Goal: Information Seeking & Learning: Check status

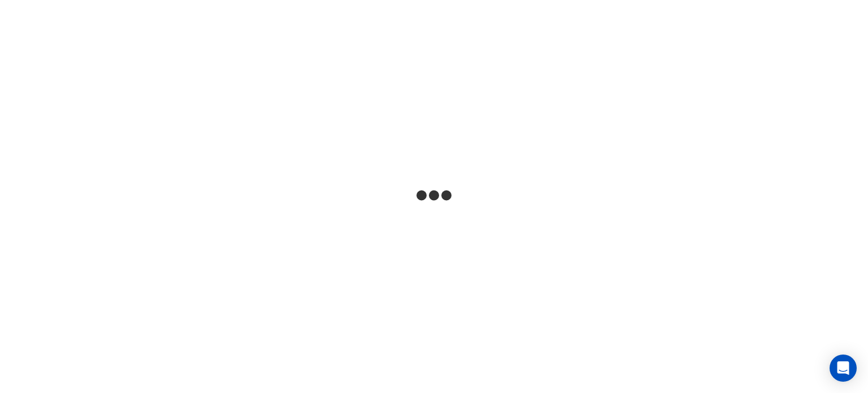
select select "***"
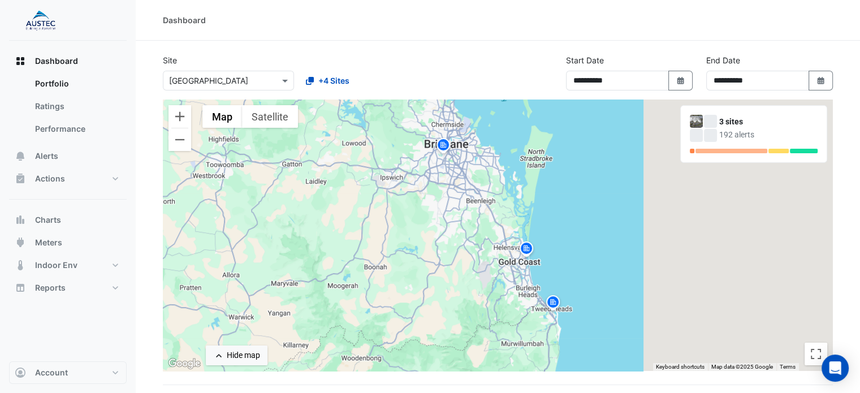
click at [495, 48] on section "**********" at bounding box center [498, 354] width 724 height 627
click at [549, 305] on img at bounding box center [553, 304] width 18 height 20
click at [553, 299] on img at bounding box center [553, 304] width 18 height 20
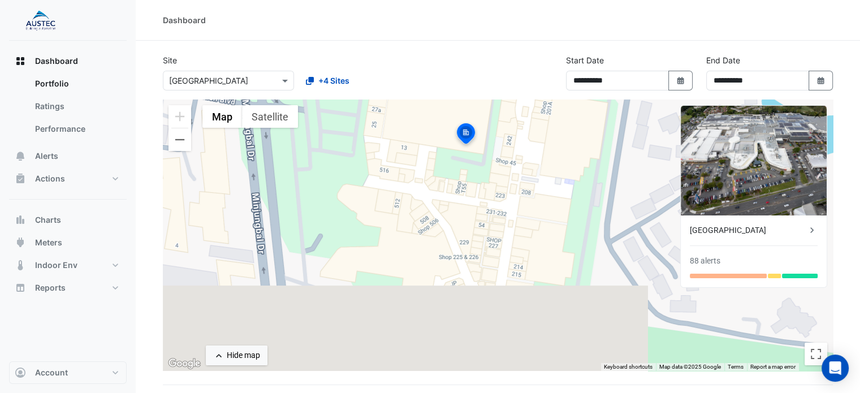
drag, startPoint x: 464, startPoint y: 340, endPoint x: 431, endPoint y: 252, distance: 94.6
click at [431, 252] on div "To activate drag with keyboard, press Alt + Enter. Once in keyboard drag state,…" at bounding box center [498, 234] width 670 height 271
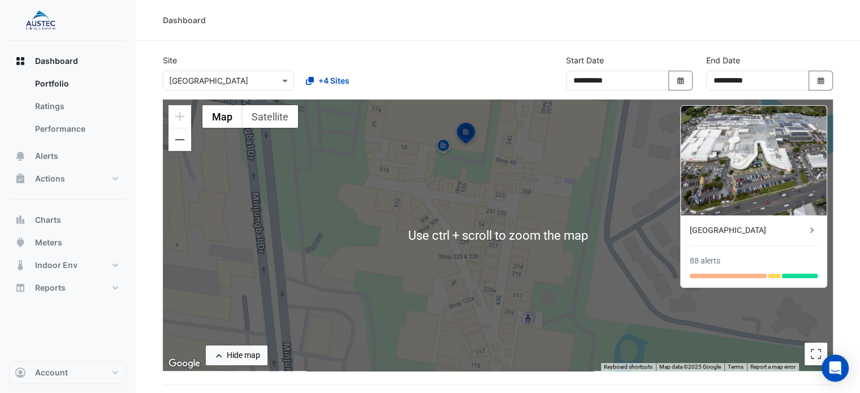
scroll to position [57, 0]
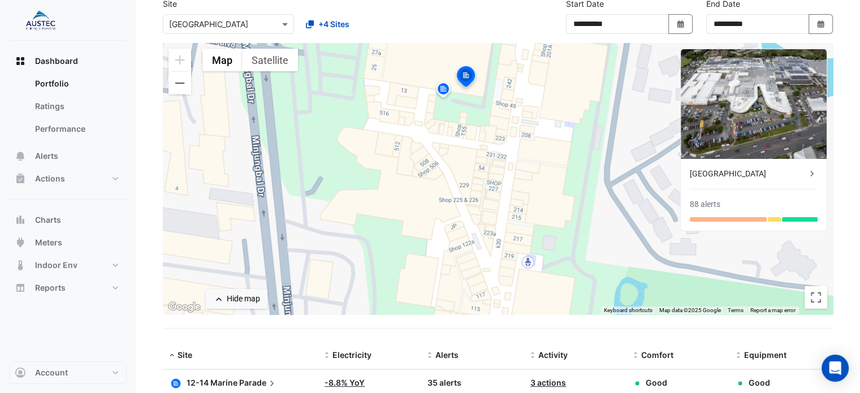
click at [364, 189] on div "To activate drag with keyboard, press Alt + Enter. Once in keyboard drag state,…" at bounding box center [498, 178] width 670 height 271
click at [744, 217] on div at bounding box center [728, 219] width 77 height 5
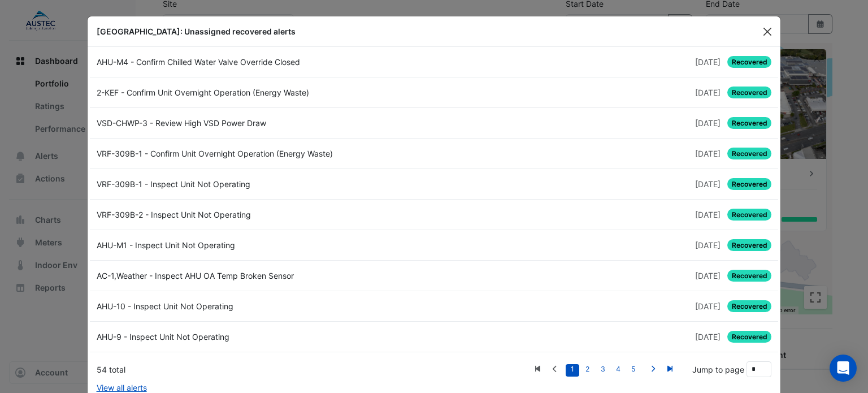
click at [761, 29] on button "Close" at bounding box center [767, 31] width 17 height 17
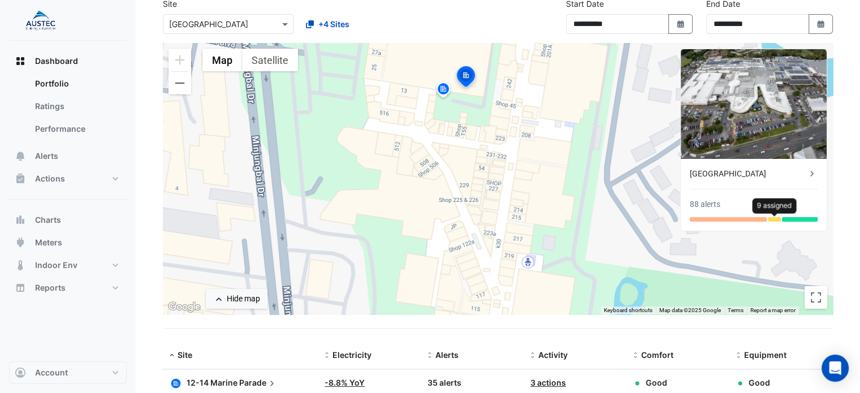
click at [774, 218] on div at bounding box center [774, 219] width 13 height 5
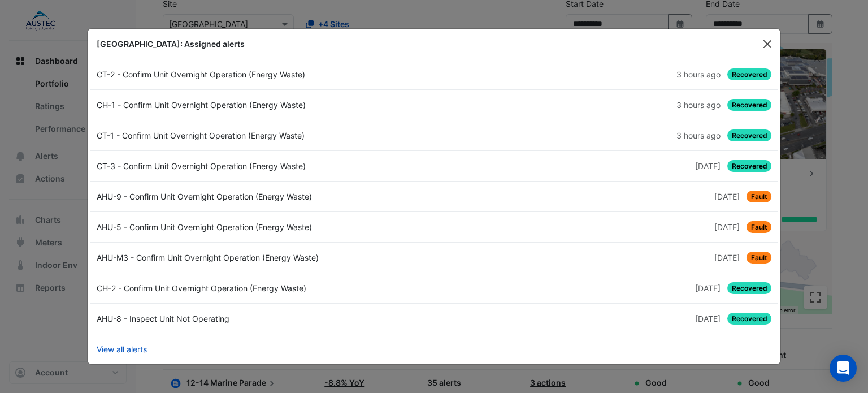
click at [765, 47] on button "Close" at bounding box center [767, 44] width 17 height 17
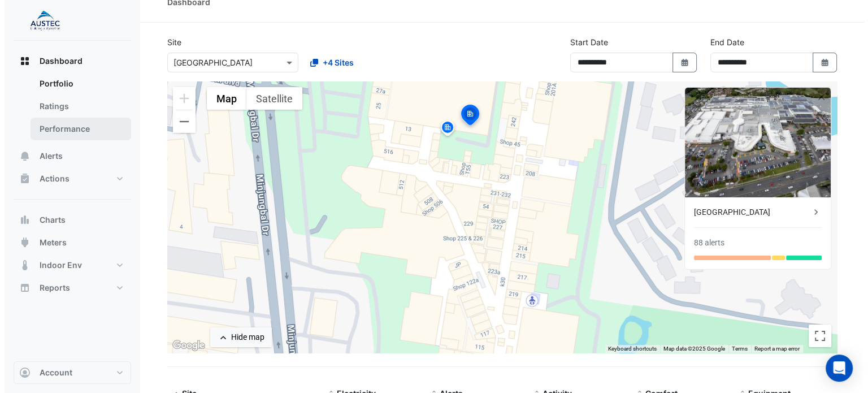
scroll to position [0, 0]
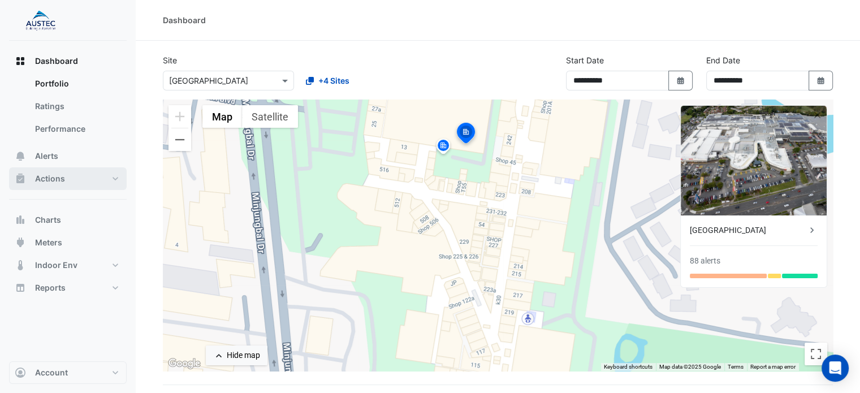
click at [68, 176] on button "Actions" at bounding box center [68, 178] width 118 height 23
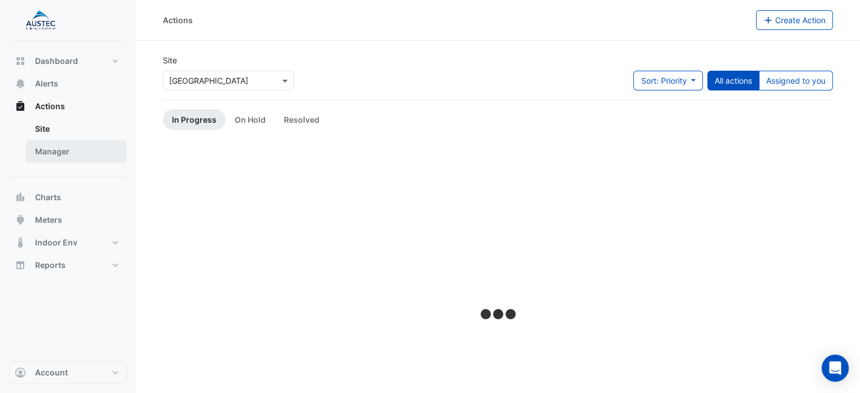
click at [64, 153] on link "Manager" at bounding box center [76, 151] width 101 height 23
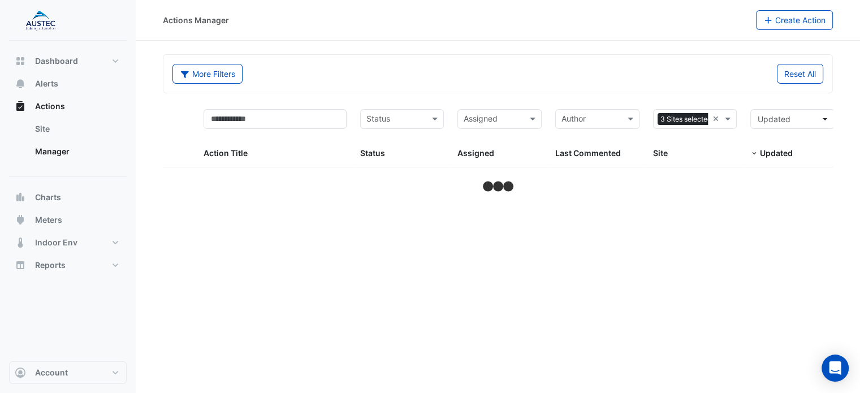
select select "***"
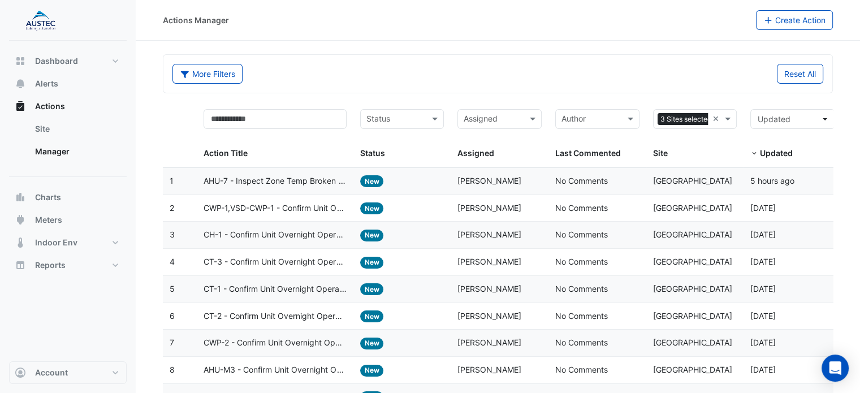
click at [294, 179] on span "AHU-7 - Inspect Zone Temp Broken Sensor" at bounding box center [274, 181] width 142 height 13
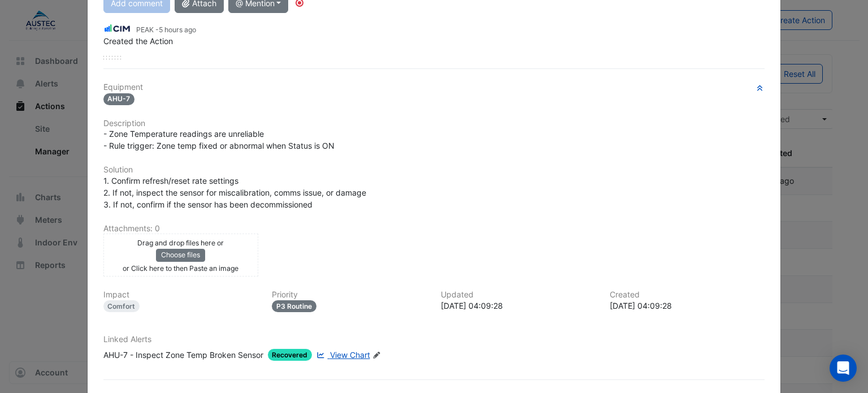
scroll to position [170, 0]
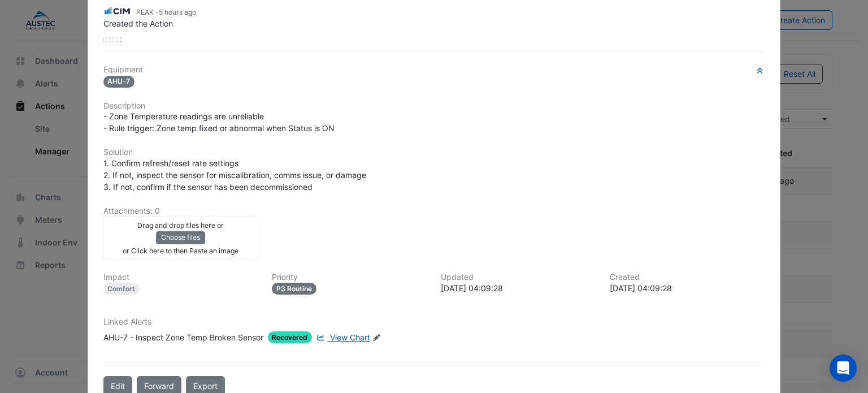
click at [335, 335] on span "View Chart" at bounding box center [350, 337] width 40 height 10
